Goal: Find contact information: Find contact information

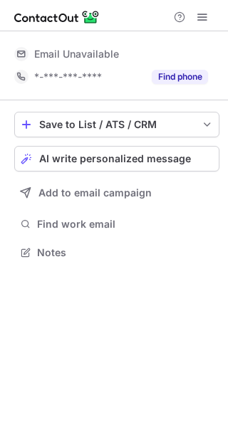
scroll to position [243, 228]
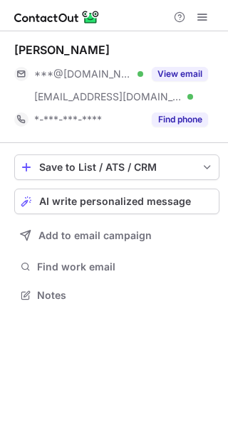
scroll to position [285, 228]
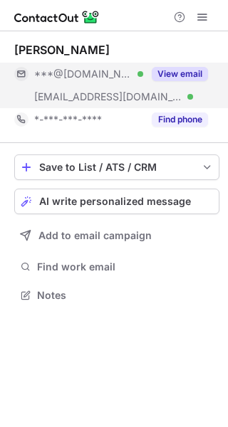
click at [179, 69] on button "View email" at bounding box center [180, 74] width 56 height 14
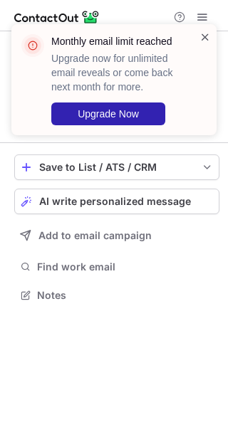
click at [200, 38] on span at bounding box center [204, 37] width 11 height 14
